Goal: Obtain resource: Obtain resource

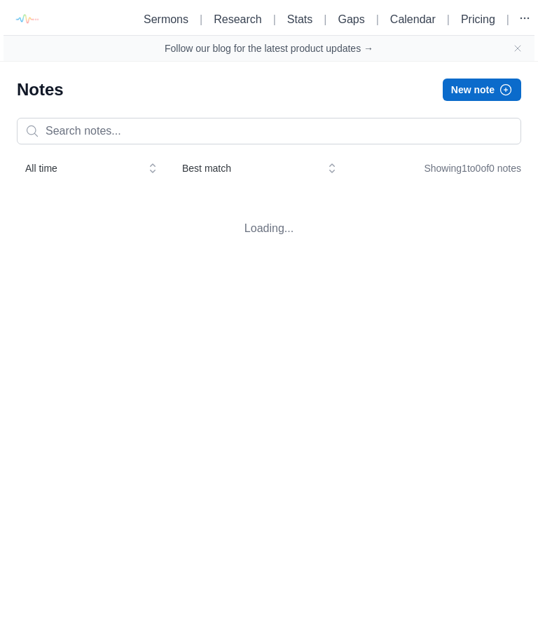
click at [162, 24] on link "Sermons" at bounding box center [166, 19] width 45 height 12
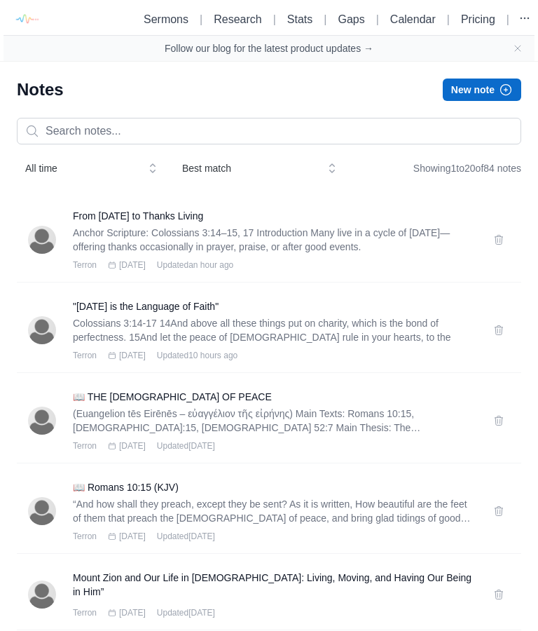
click at [170, 221] on h3 "From [DATE] to Thanks Living" at bounding box center [275, 216] width 404 height 14
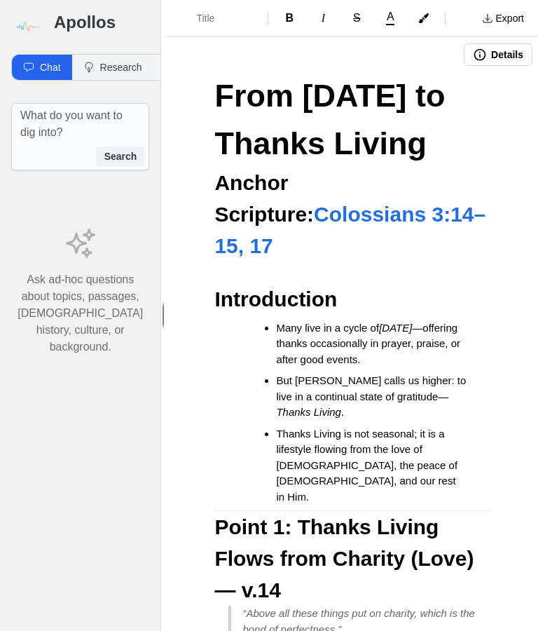
click at [504, 54] on button "Details" at bounding box center [498, 54] width 69 height 22
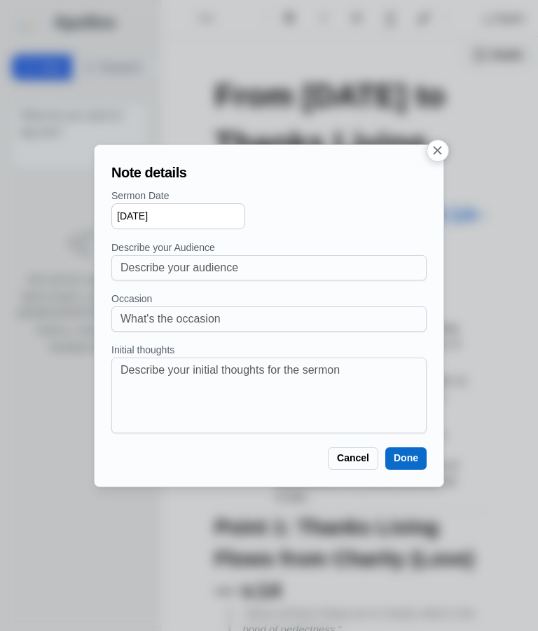
click at [436, 150] on icon "button" at bounding box center [437, 150] width 15 height 15
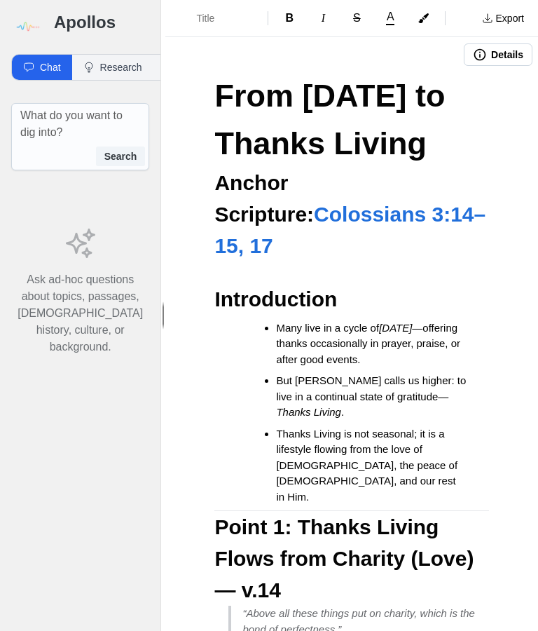
click at [518, 11] on button "Export" at bounding box center [503, 18] width 59 height 22
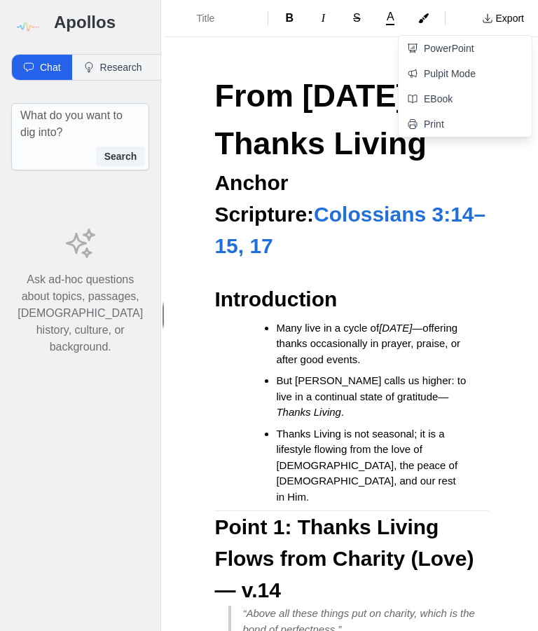
click at [474, 73] on link "Pulpit Mode" at bounding box center [465, 73] width 133 height 25
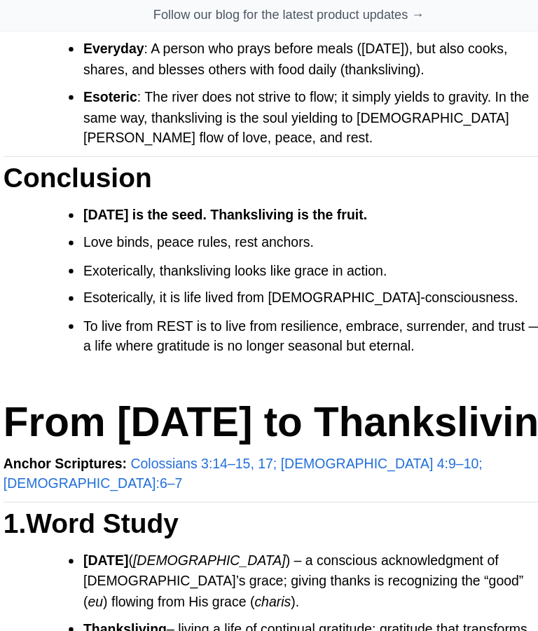
scroll to position [3396, 0]
